Goal: Check status: Check status

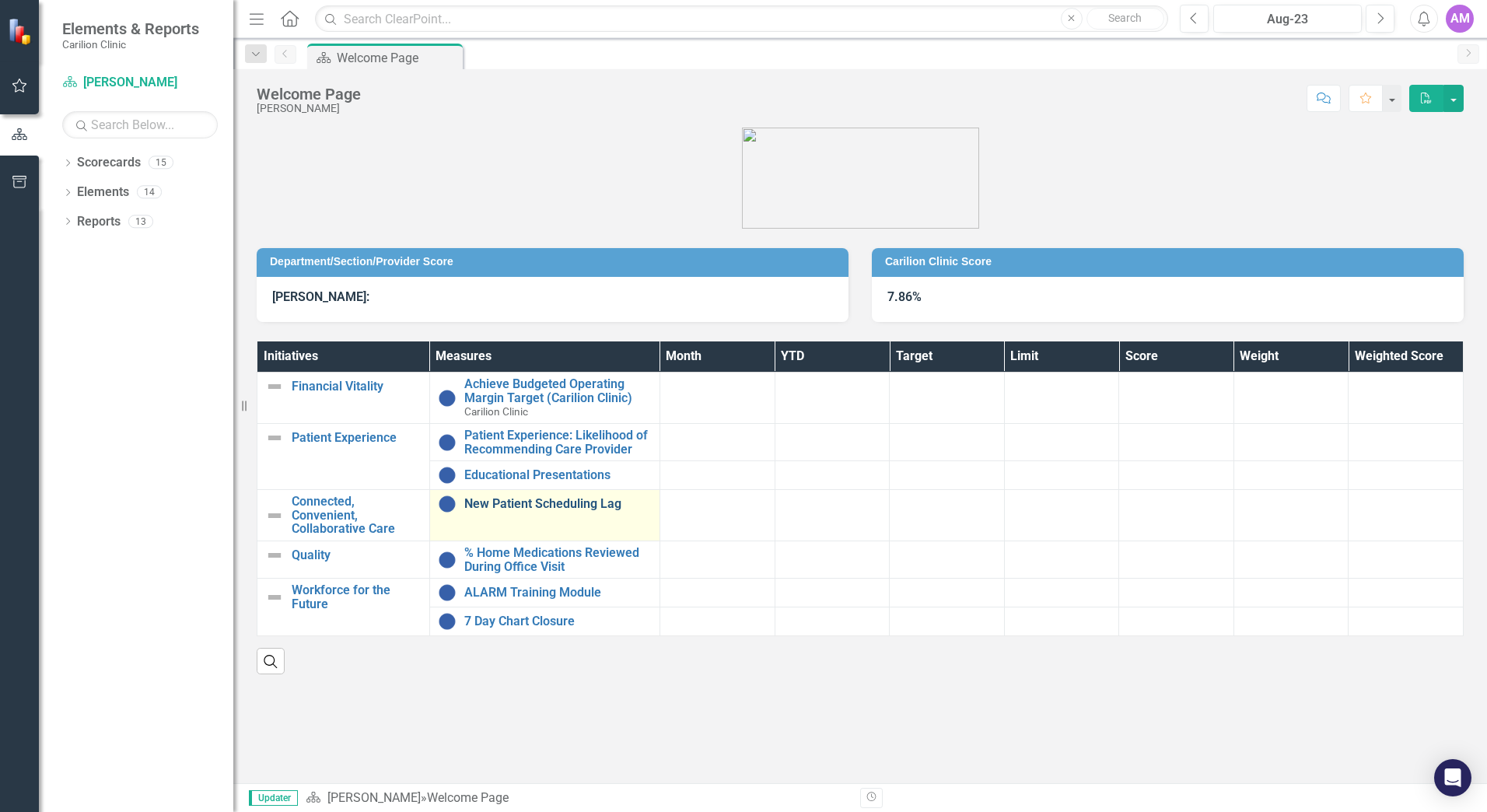
click at [535, 504] on link "New Patient Scheduling Lag" at bounding box center [558, 503] width 188 height 14
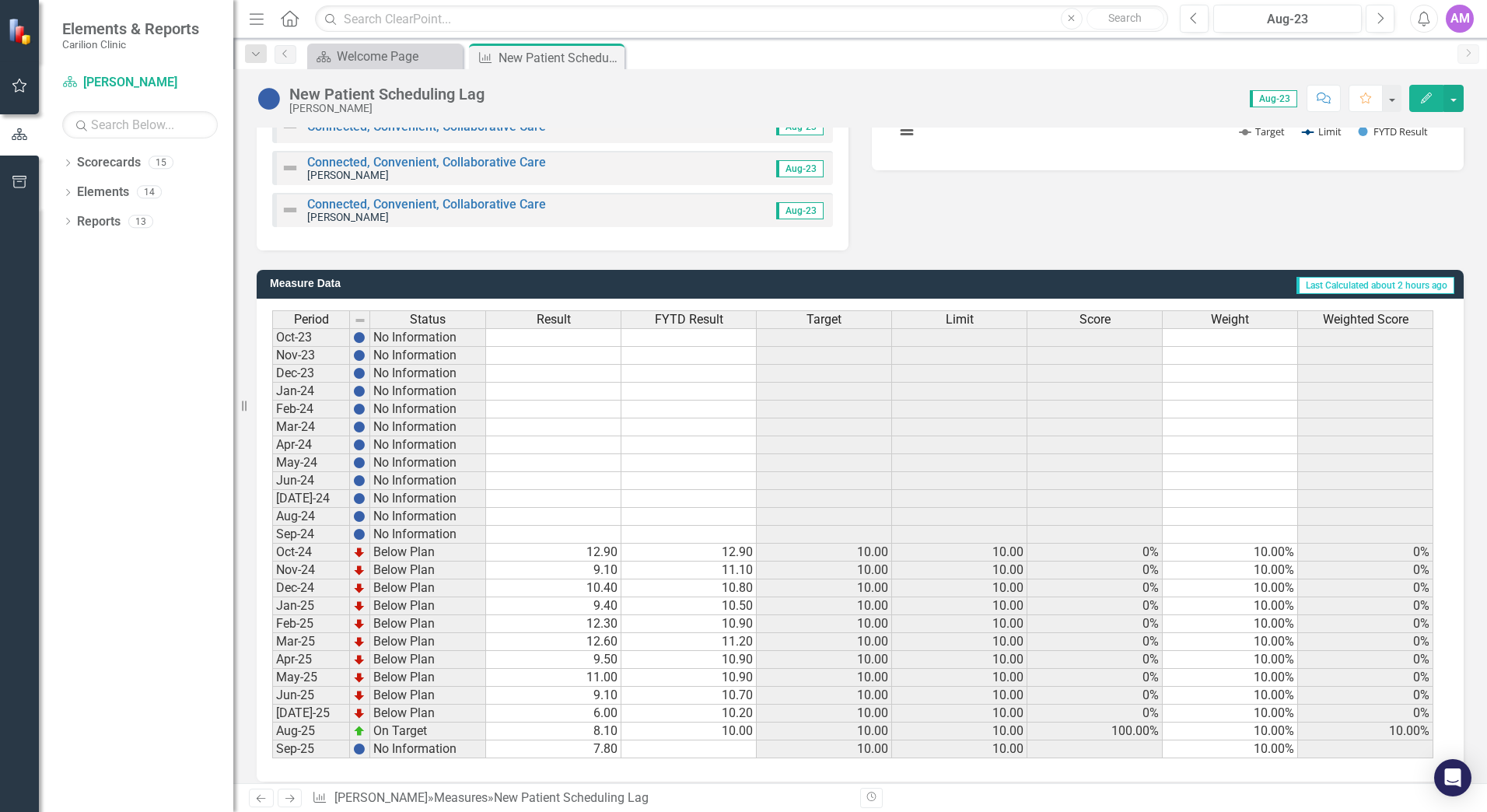
scroll to position [355, 0]
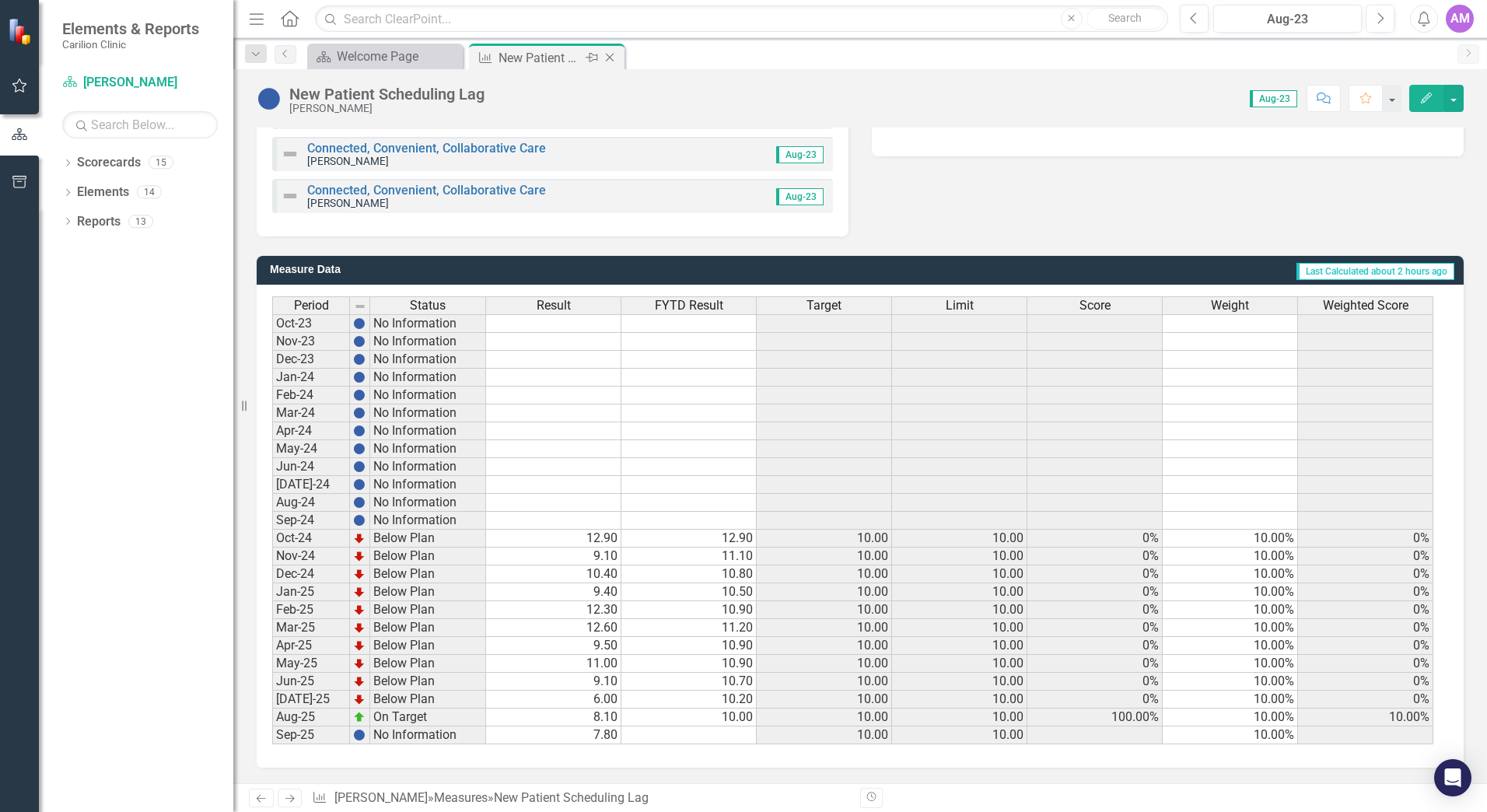
click at [609, 57] on icon at bounding box center [609, 57] width 9 height 9
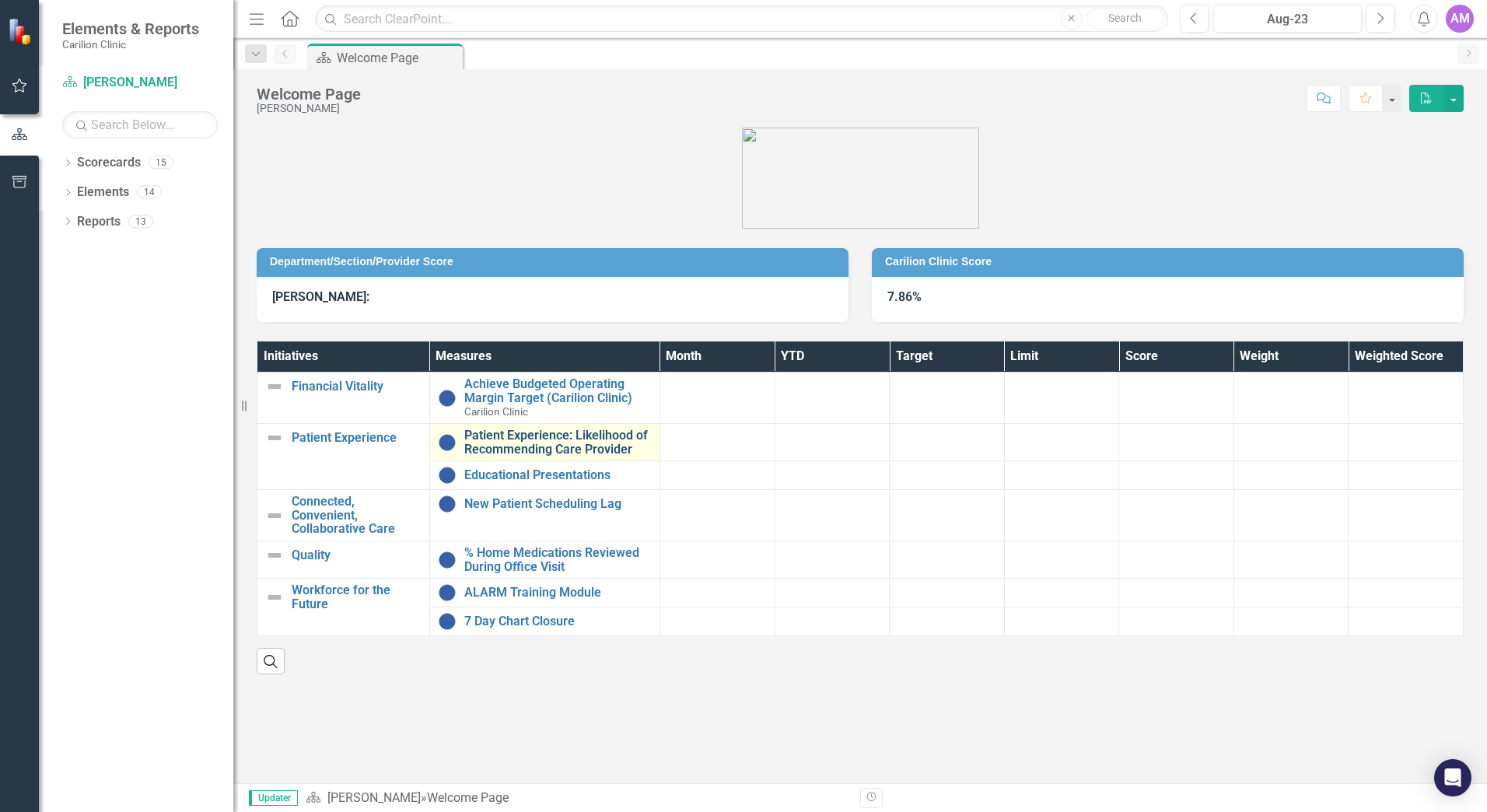
click at [545, 441] on link "Patient Experience: Likelihood of Recommending Care Provider" at bounding box center [558, 441] width 188 height 28
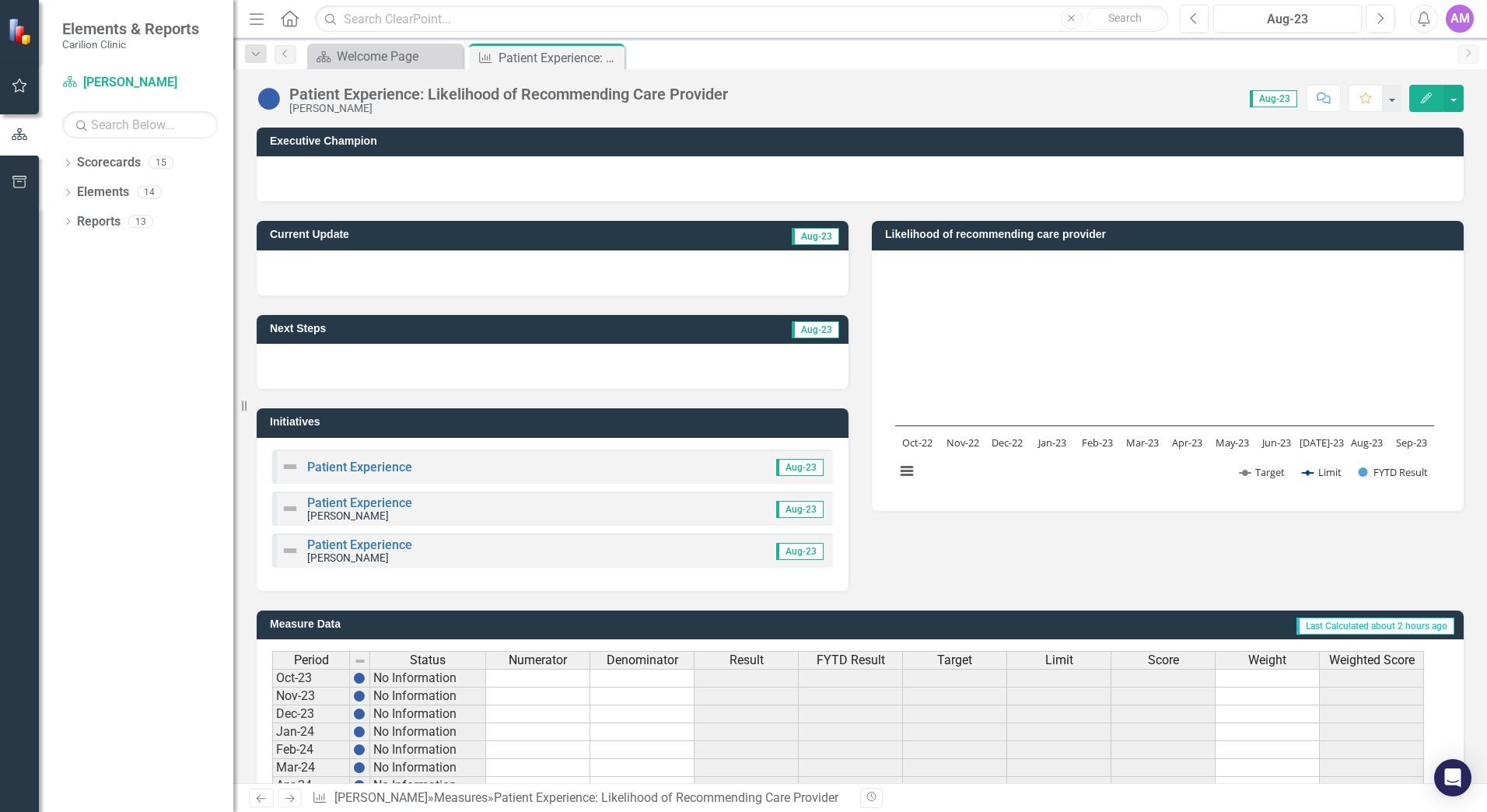
scroll to position [355, 0]
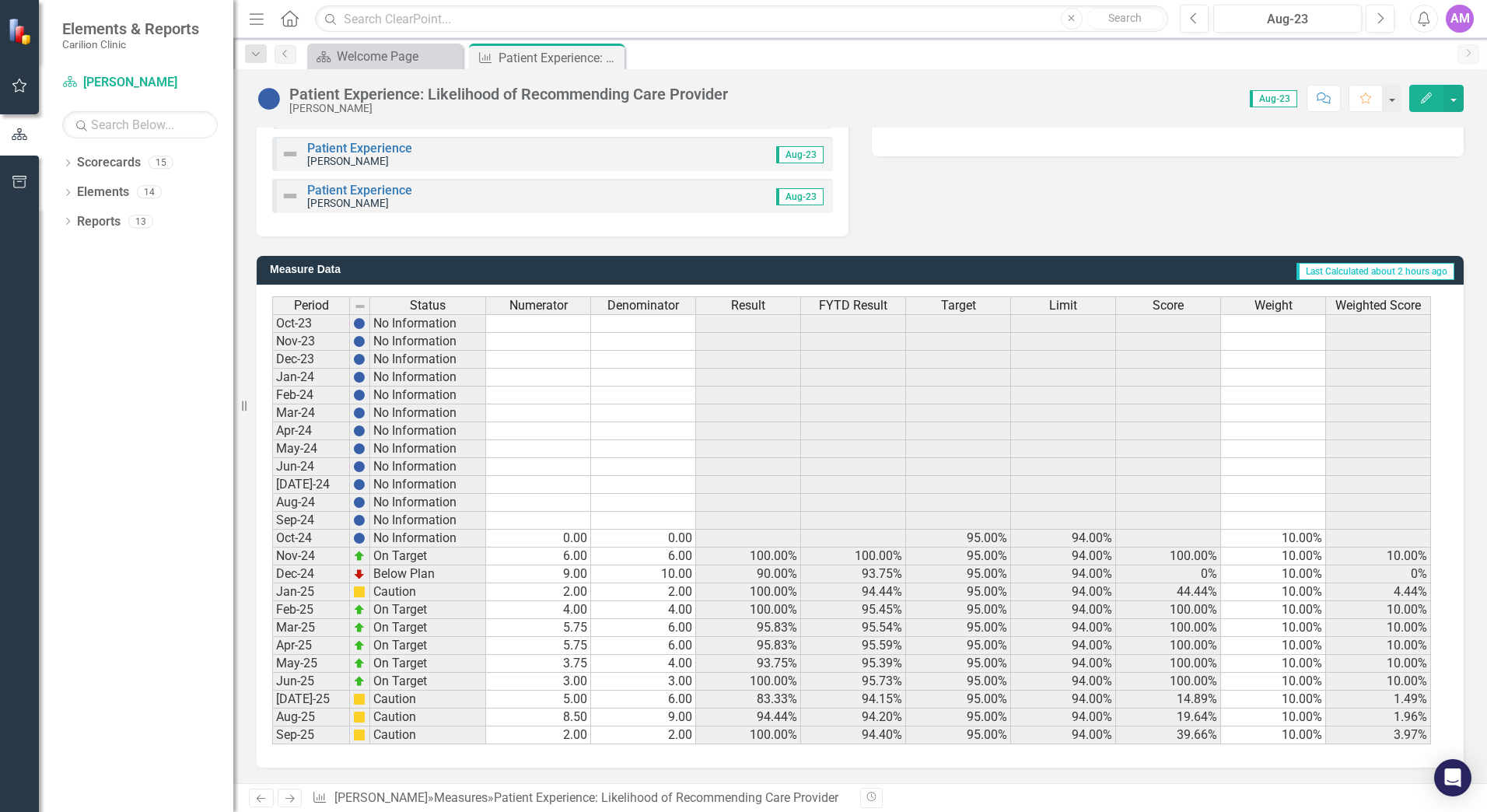
click at [568, 553] on td "6.00" at bounding box center [539, 556] width 105 height 18
click at [626, 550] on td "6.00" at bounding box center [643, 556] width 105 height 18
click at [578, 576] on td "9.00" at bounding box center [539, 574] width 105 height 18
click at [630, 573] on td "10.00" at bounding box center [643, 574] width 105 height 18
click at [610, 60] on icon "Close" at bounding box center [609, 57] width 15 height 12
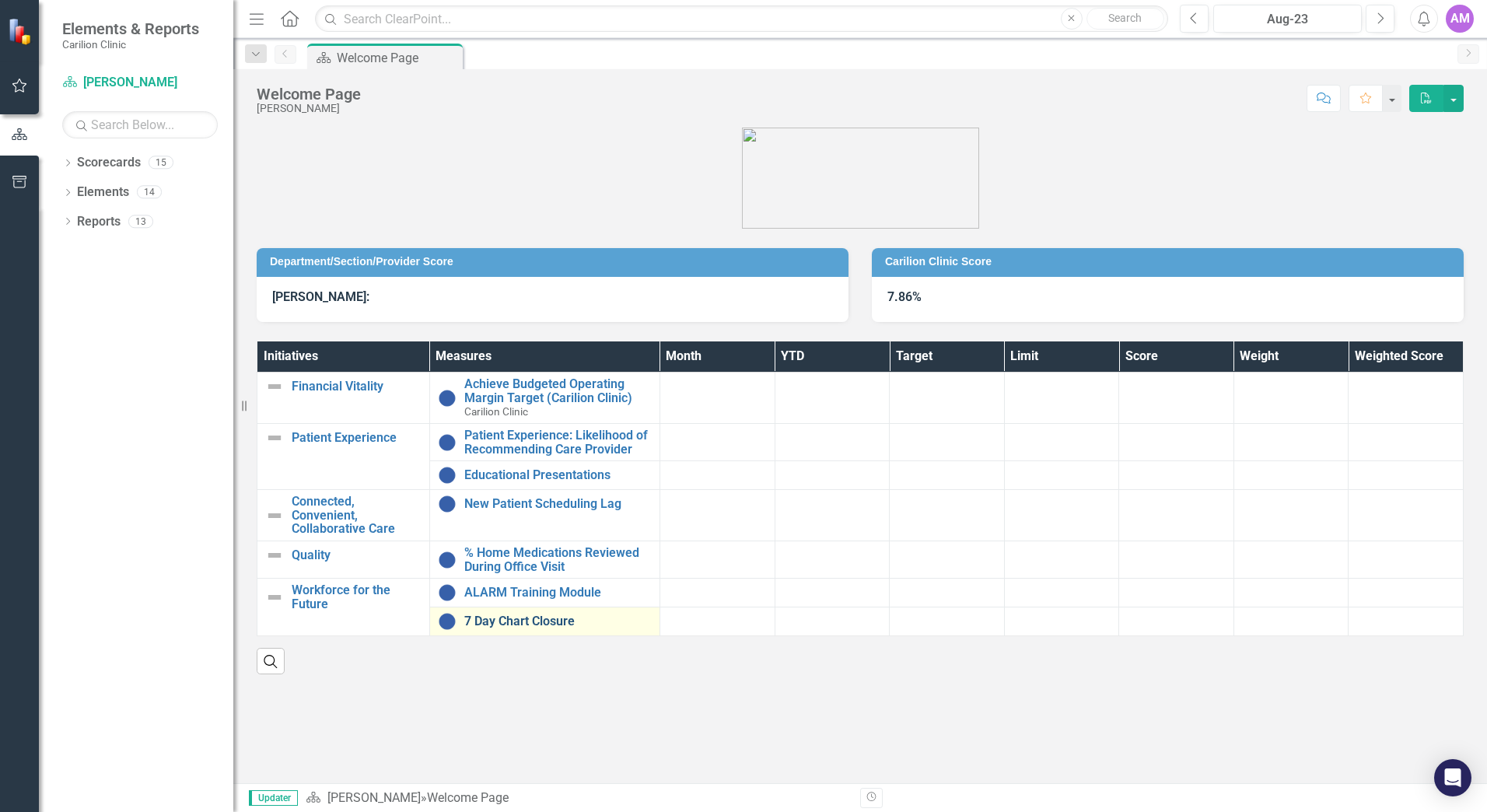
click at [534, 619] on link "7 Day Chart Closure" at bounding box center [558, 620] width 188 height 14
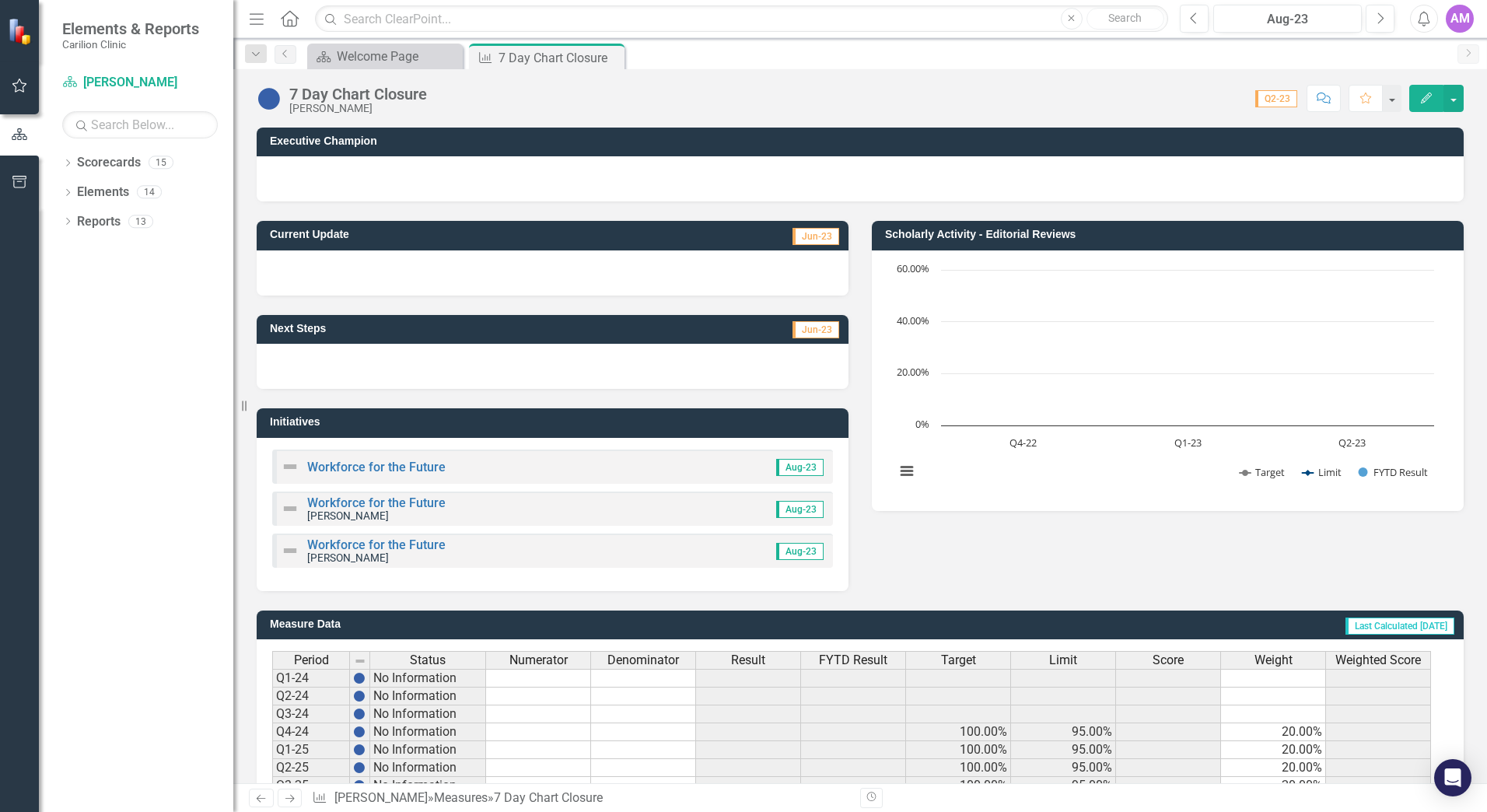
click at [0, 0] on icon "Close" at bounding box center [0, 0] width 0 height 0
